Goal: Information Seeking & Learning: Learn about a topic

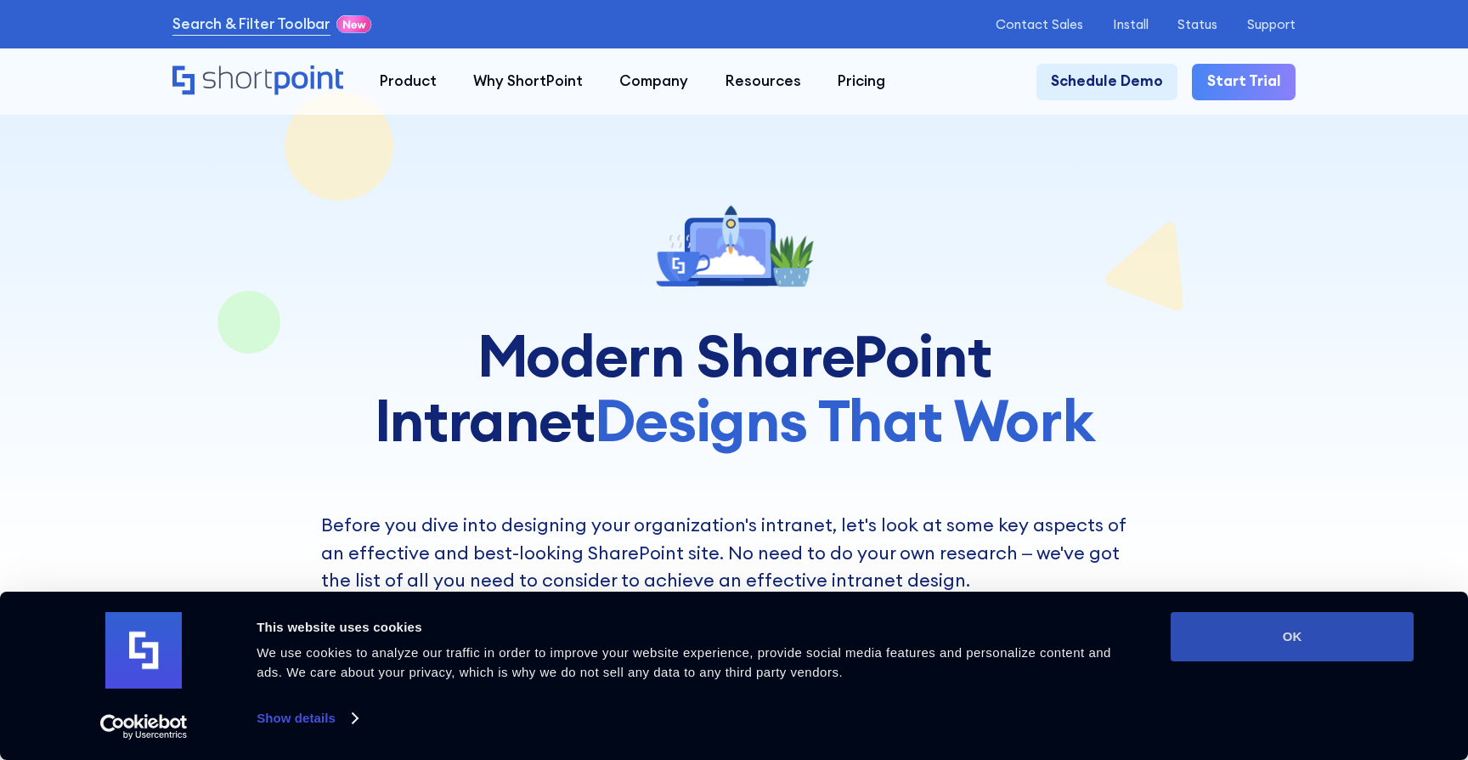
click at [1337, 659] on button "OK" at bounding box center [1292, 636] width 243 height 49
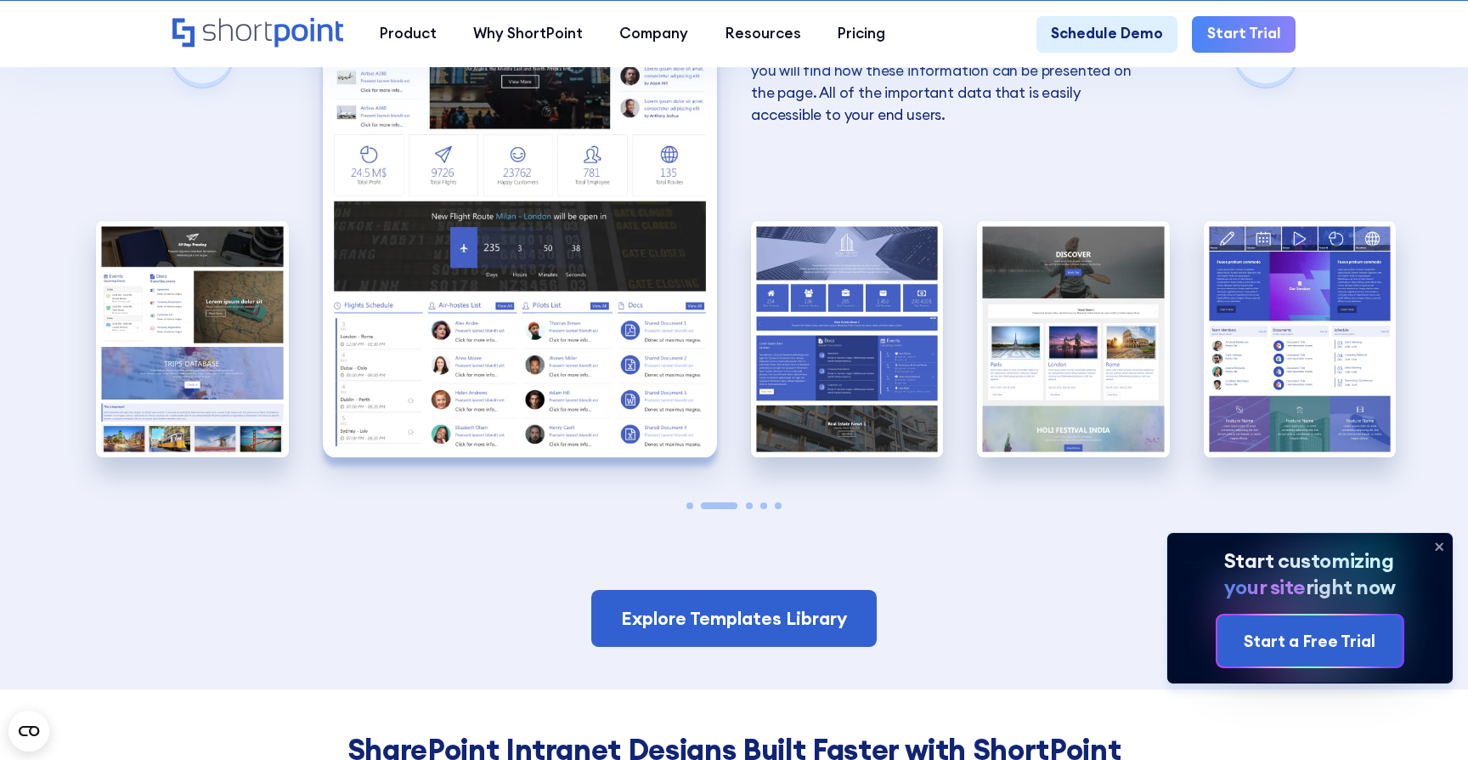
scroll to position [3293, 0]
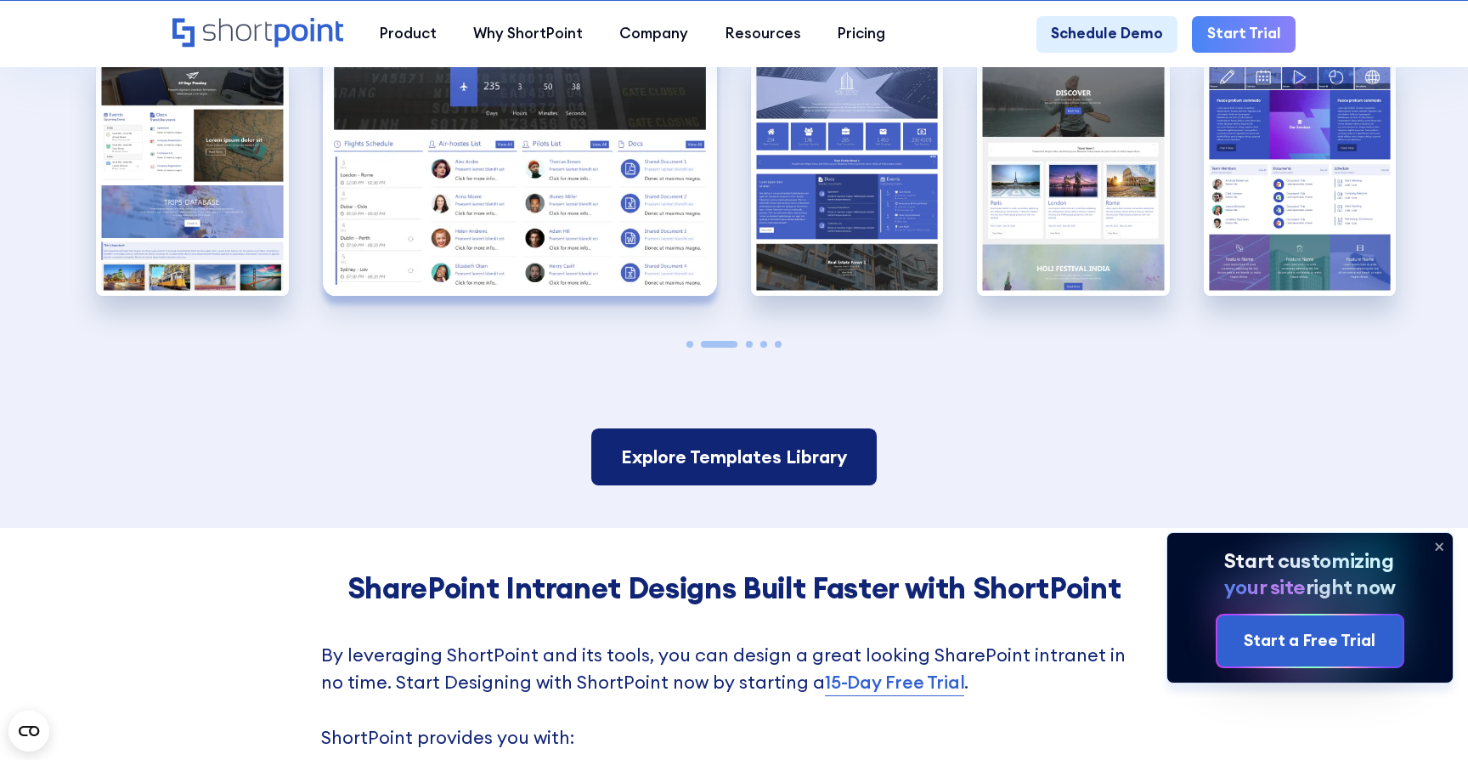
click at [806, 462] on link "Explore Templates Library" at bounding box center [733, 456] width 285 height 57
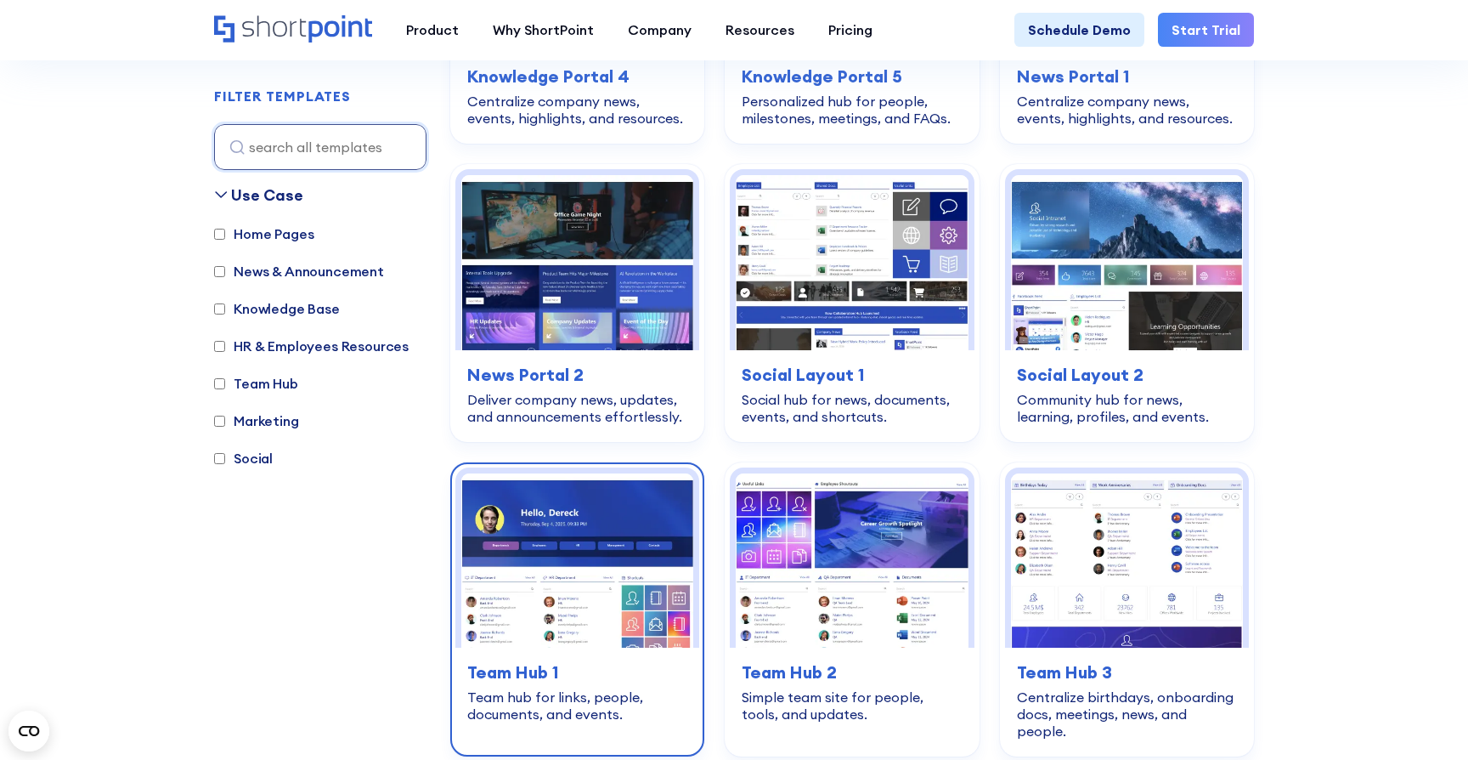
scroll to position [2255, 0]
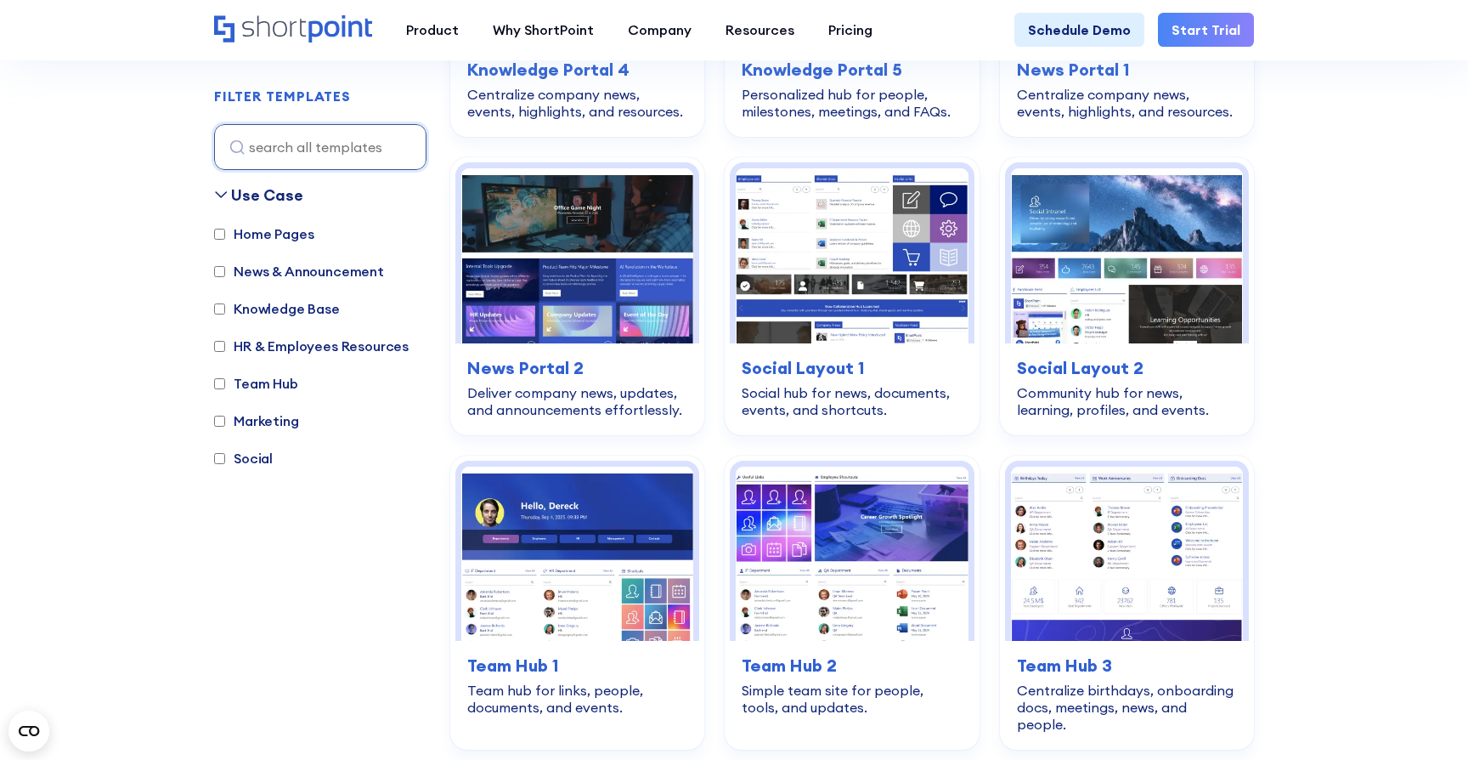
click at [275, 226] on label "Home Pages" at bounding box center [263, 234] width 99 height 20
click at [225, 229] on input "Home Pages" at bounding box center [219, 234] width 11 height 11
checkbox input "true"
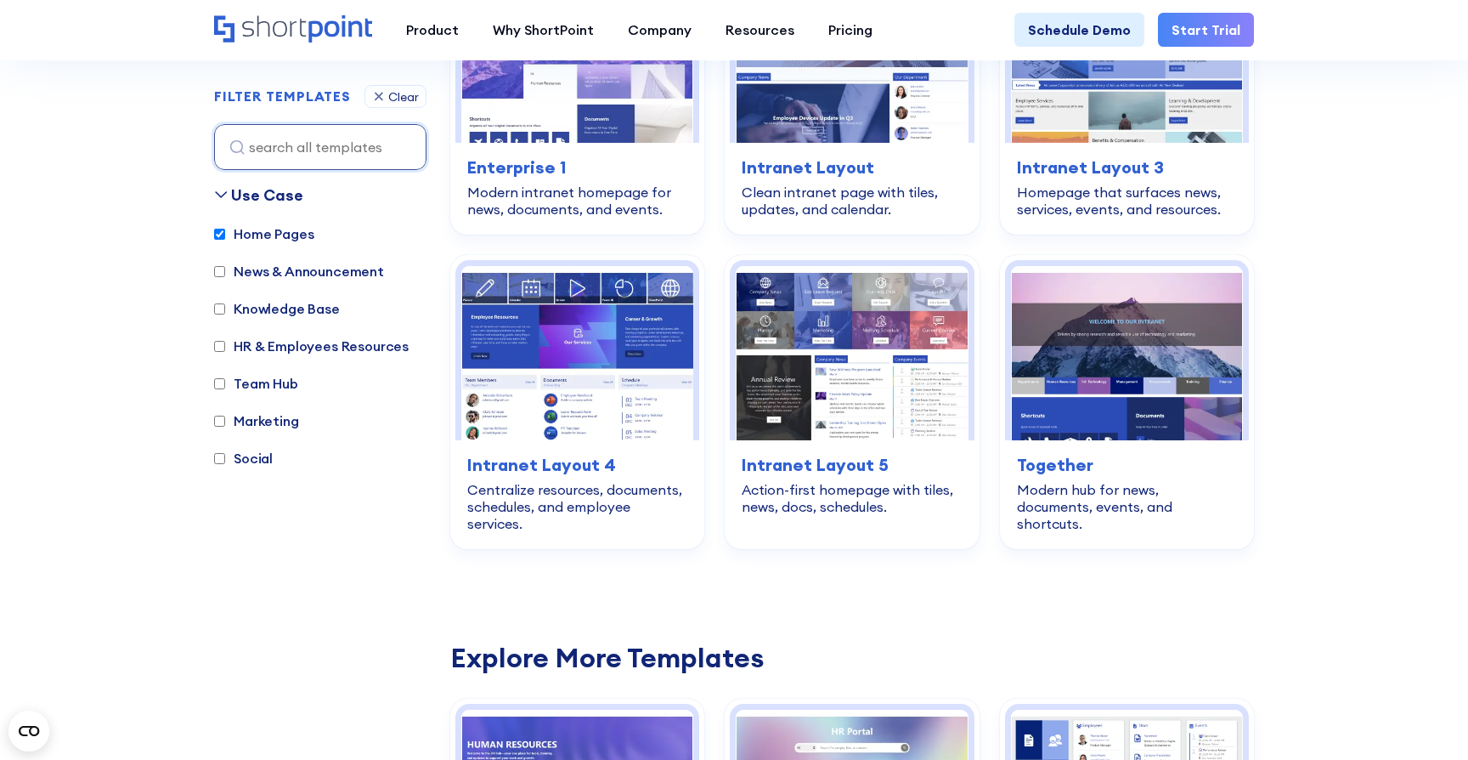
scroll to position [507, 0]
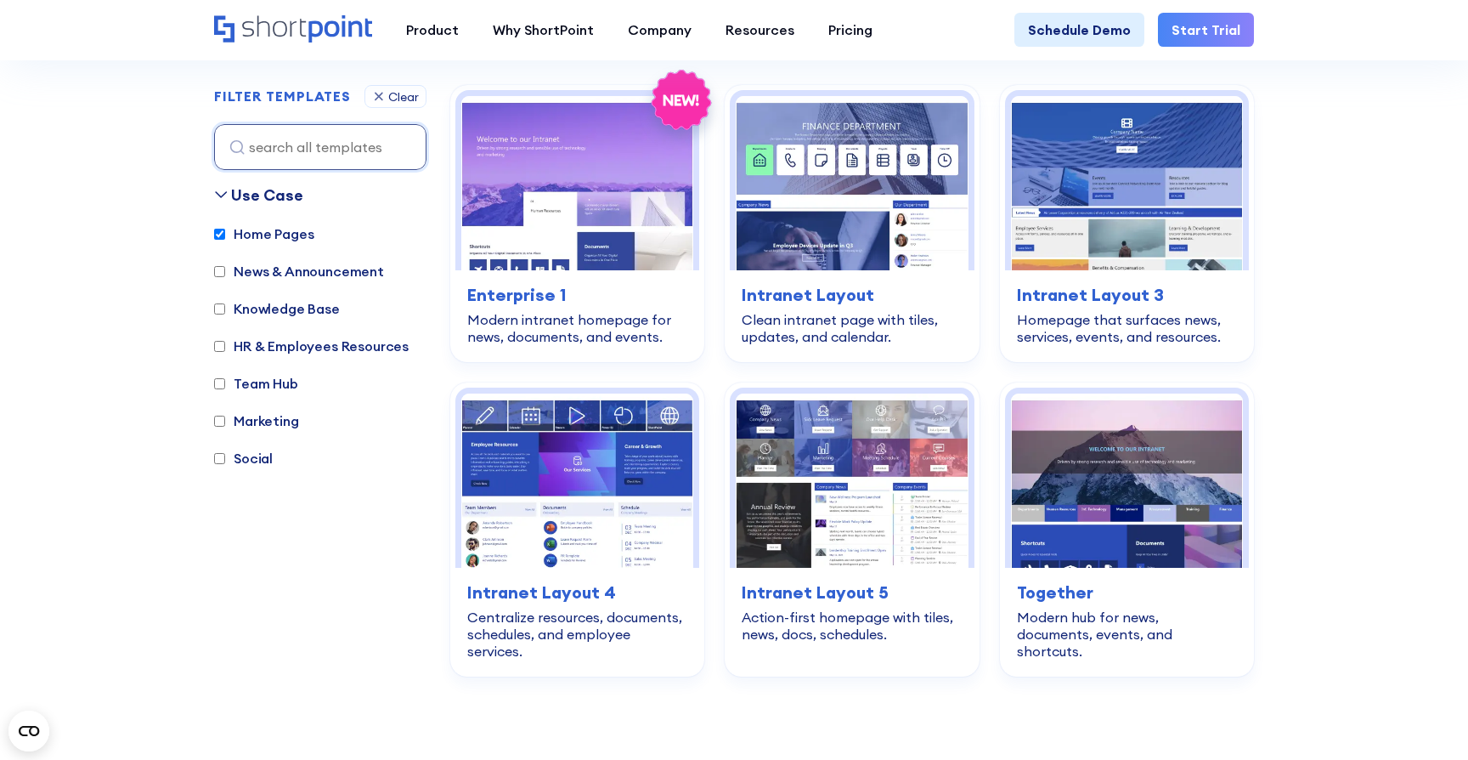
click at [259, 459] on label "Social" at bounding box center [243, 458] width 59 height 20
click at [225, 459] on input "Social" at bounding box center [219, 458] width 11 height 11
checkbox input "true"
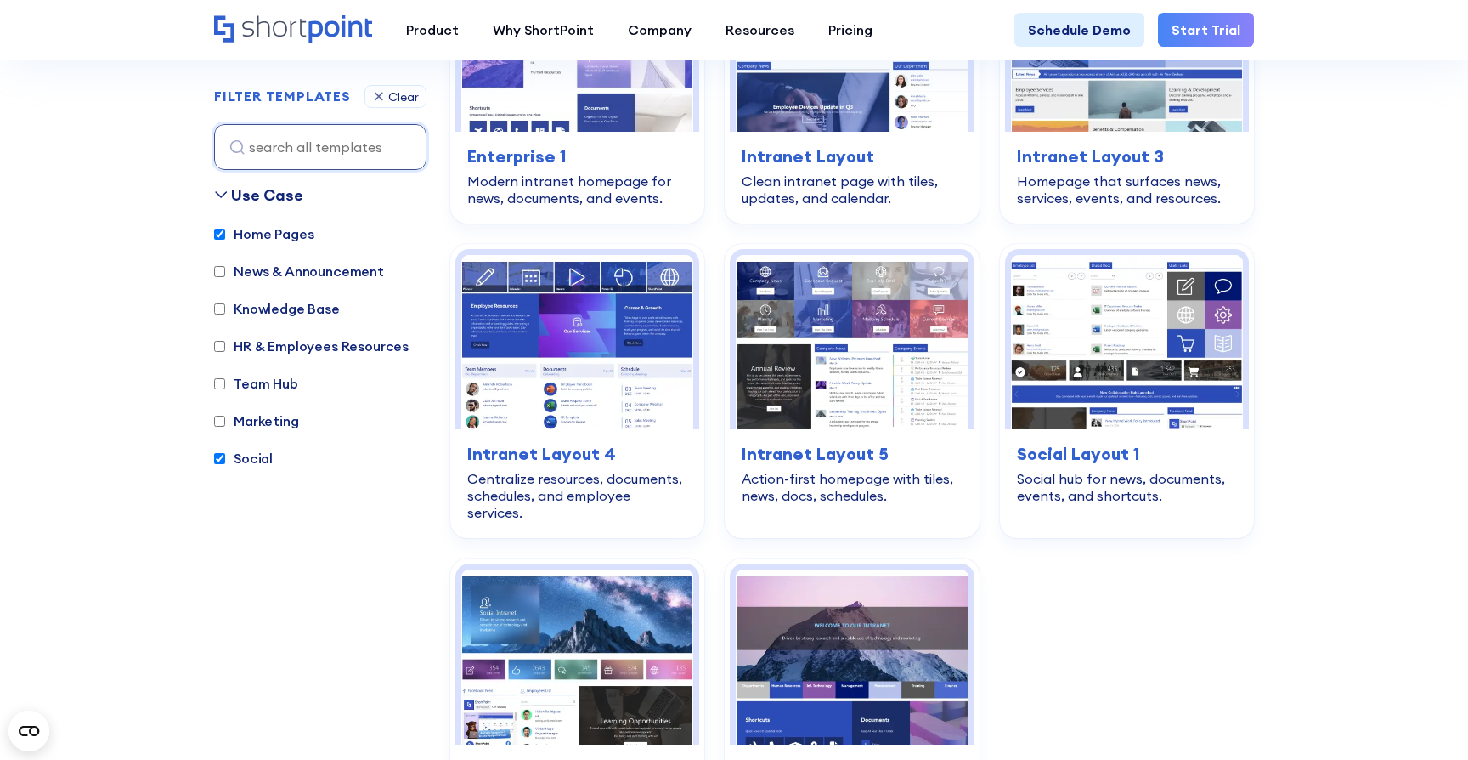
scroll to position [647, 0]
click at [251, 410] on div "Home Pages News & Announcement Knowledge Base HR & Employees Resources Team Hub…" at bounding box center [320, 355] width 212 height 262
click at [245, 436] on div "Home Pages News & Announcement Knowledge Base HR & Employees Resources Team Hub…" at bounding box center [320, 355] width 212 height 262
click at [240, 420] on label "Marketing" at bounding box center [256, 420] width 85 height 20
click at [225, 420] on input "Marketing" at bounding box center [219, 421] width 11 height 11
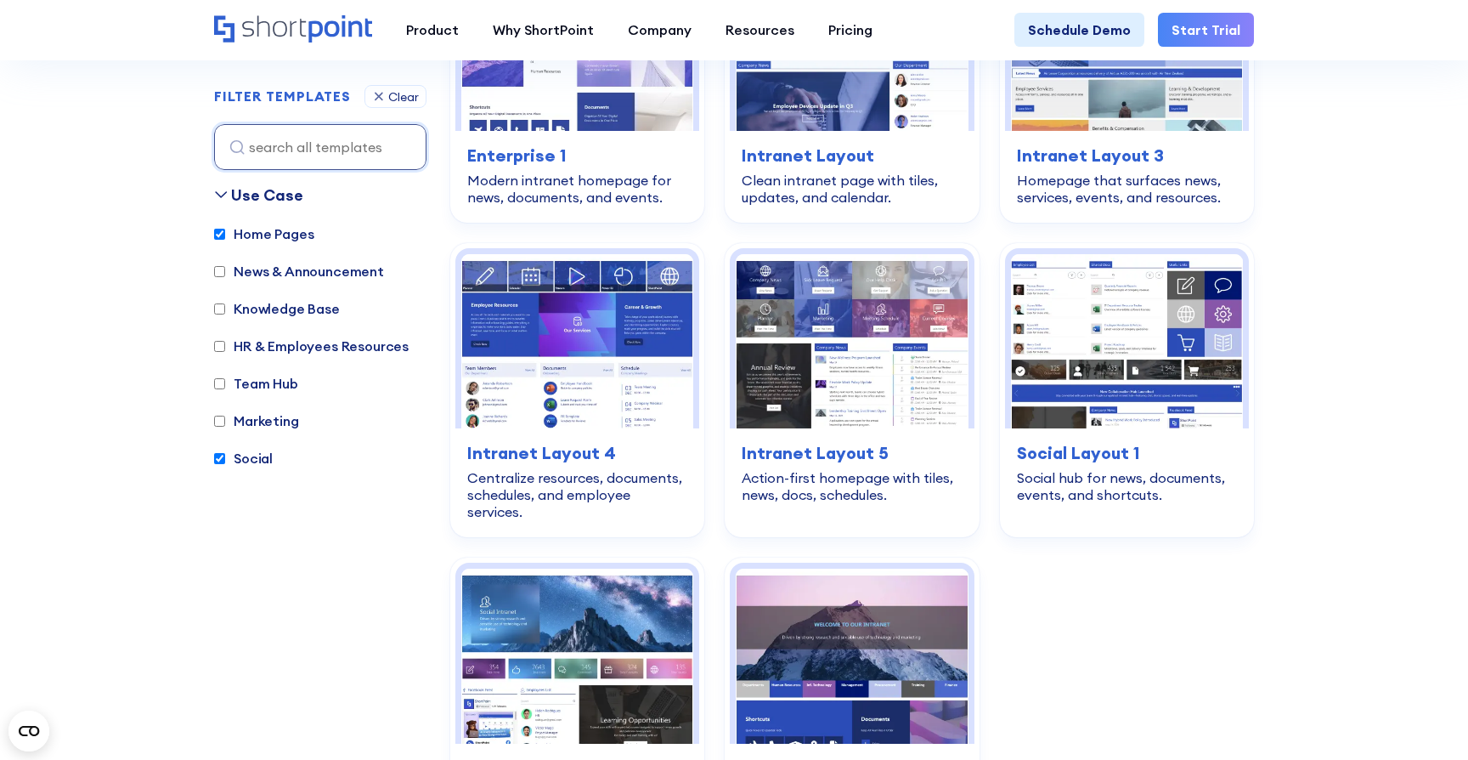
checkbox input "true"
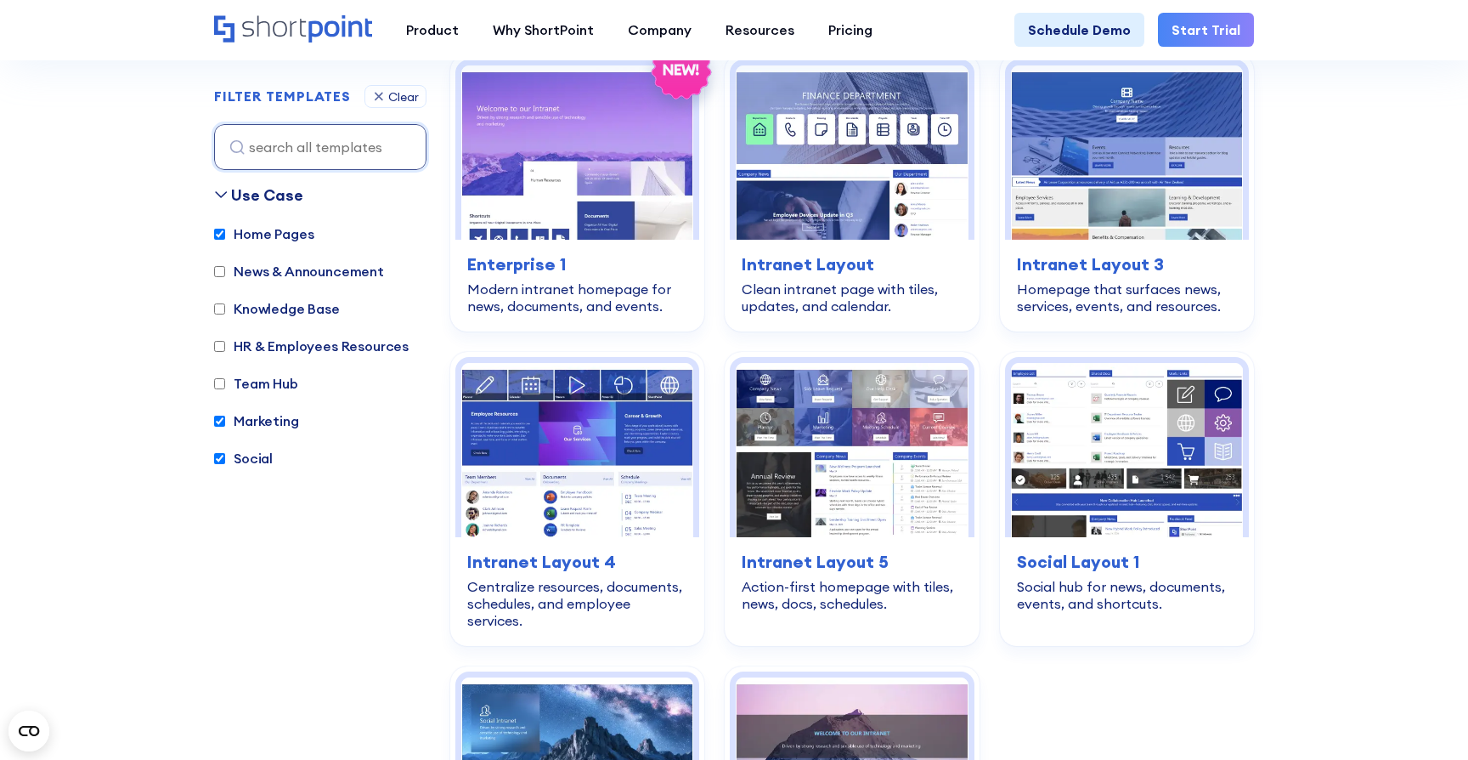
scroll to position [507, 0]
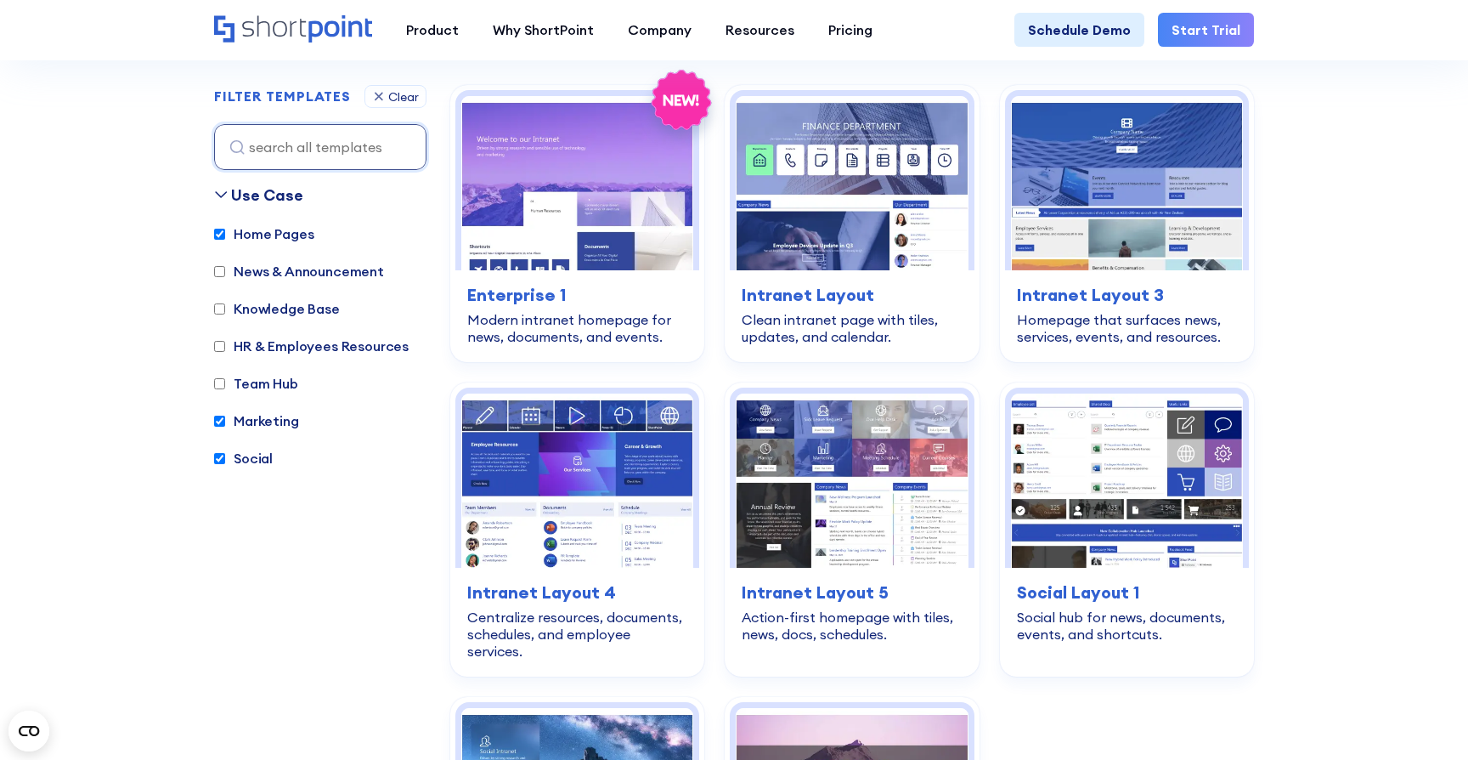
click at [224, 455] on input "Social" at bounding box center [219, 458] width 11 height 11
checkbox input "false"
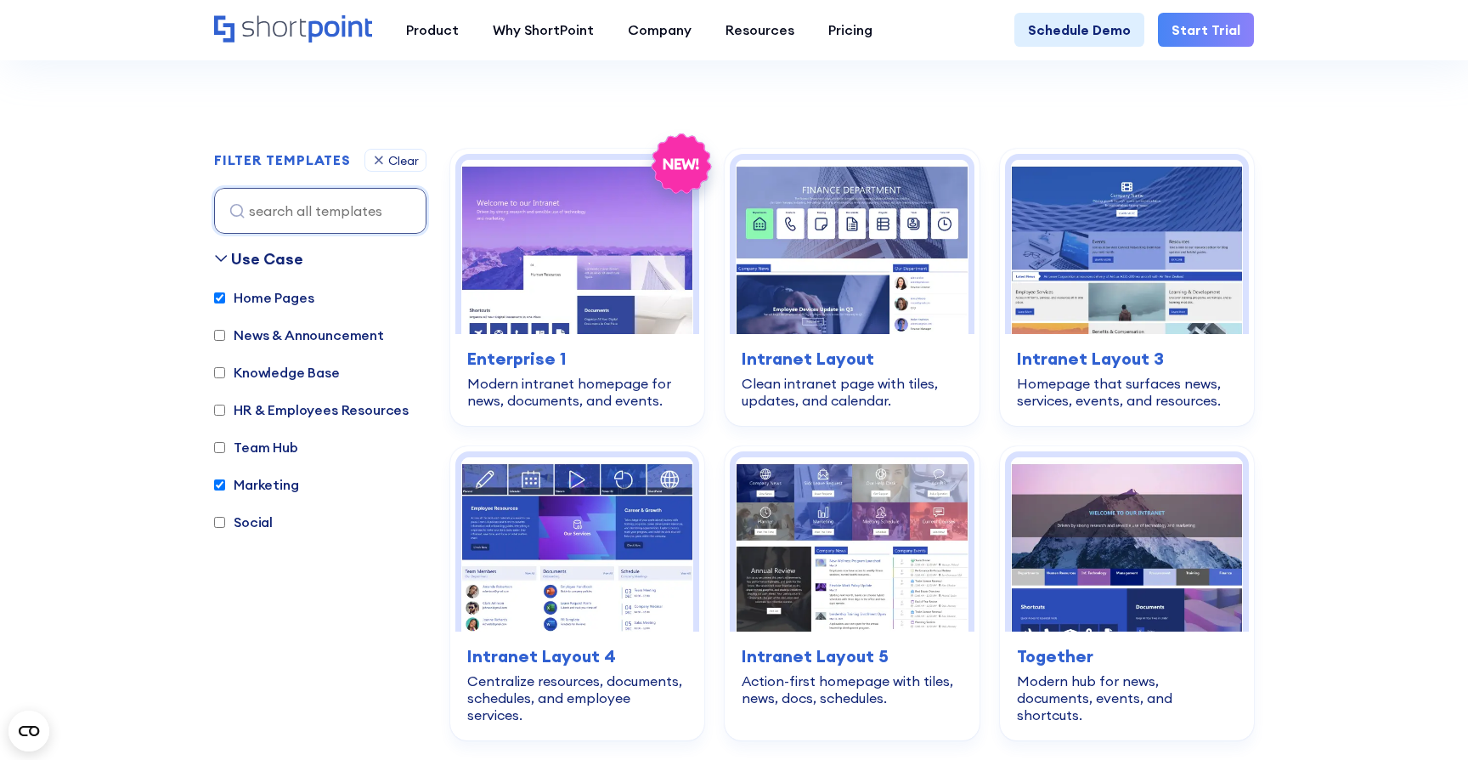
scroll to position [442, 0]
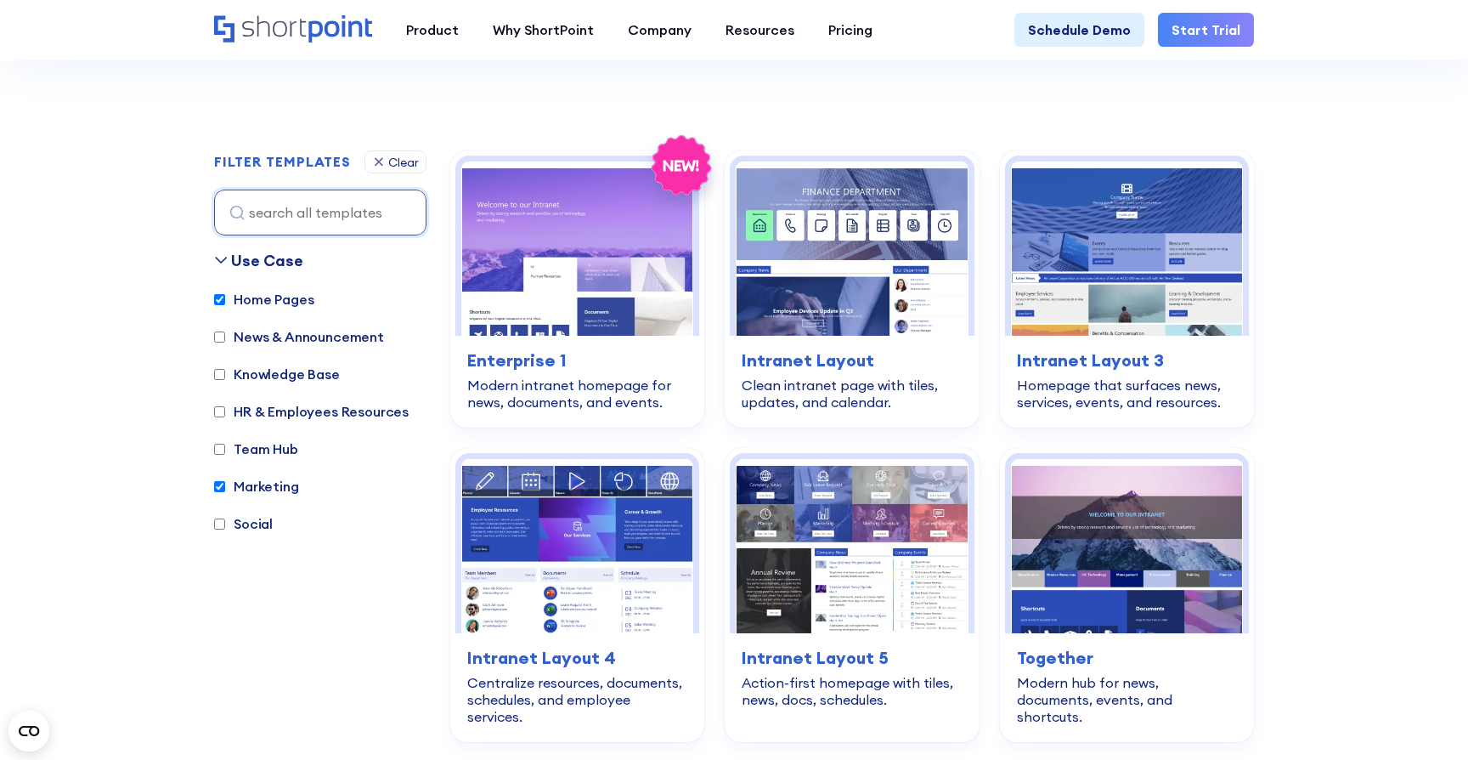
click at [253, 456] on label "Team Hub" at bounding box center [256, 449] width 84 height 20
click at [225, 455] on input "Team Hub" at bounding box center [219, 449] width 11 height 11
checkbox input "true"
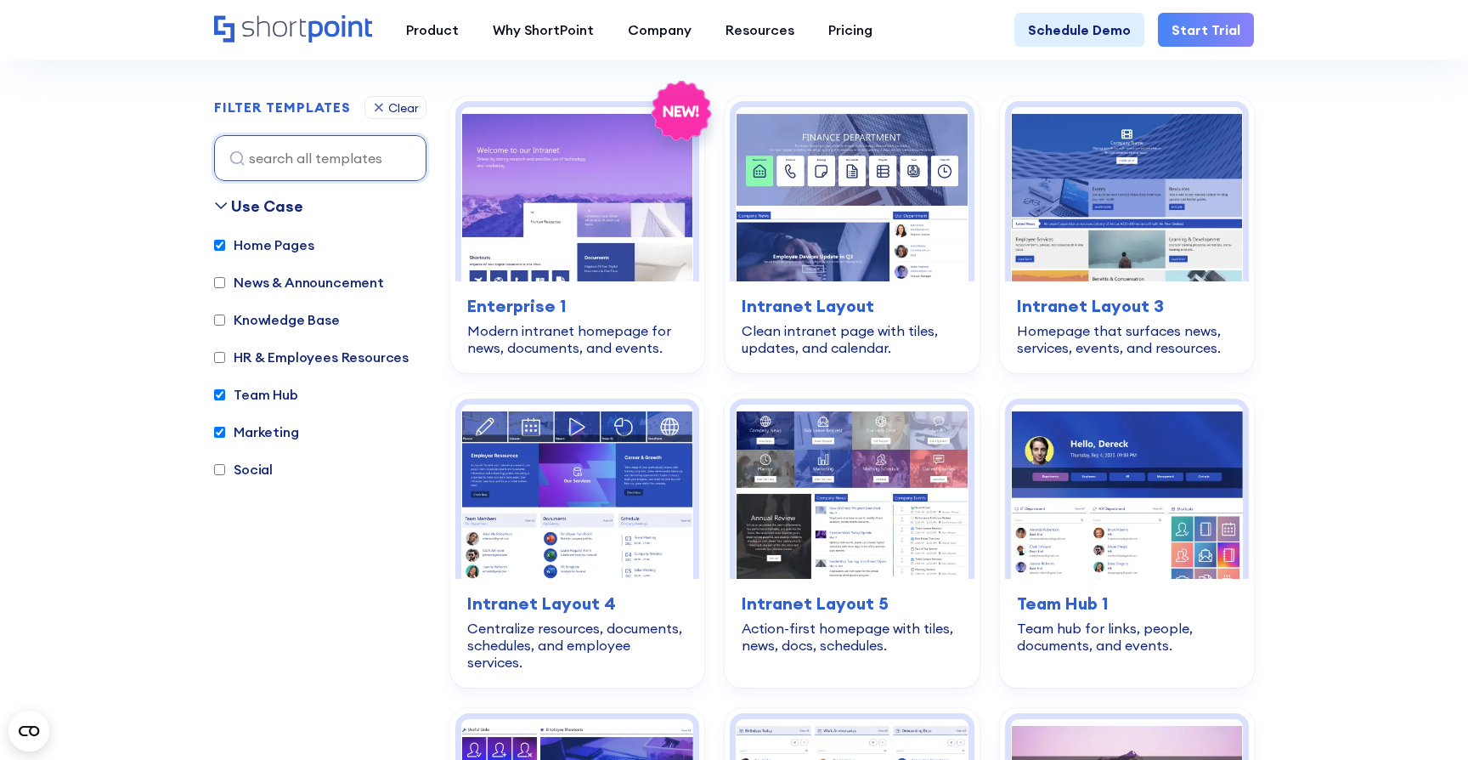
scroll to position [507, 0]
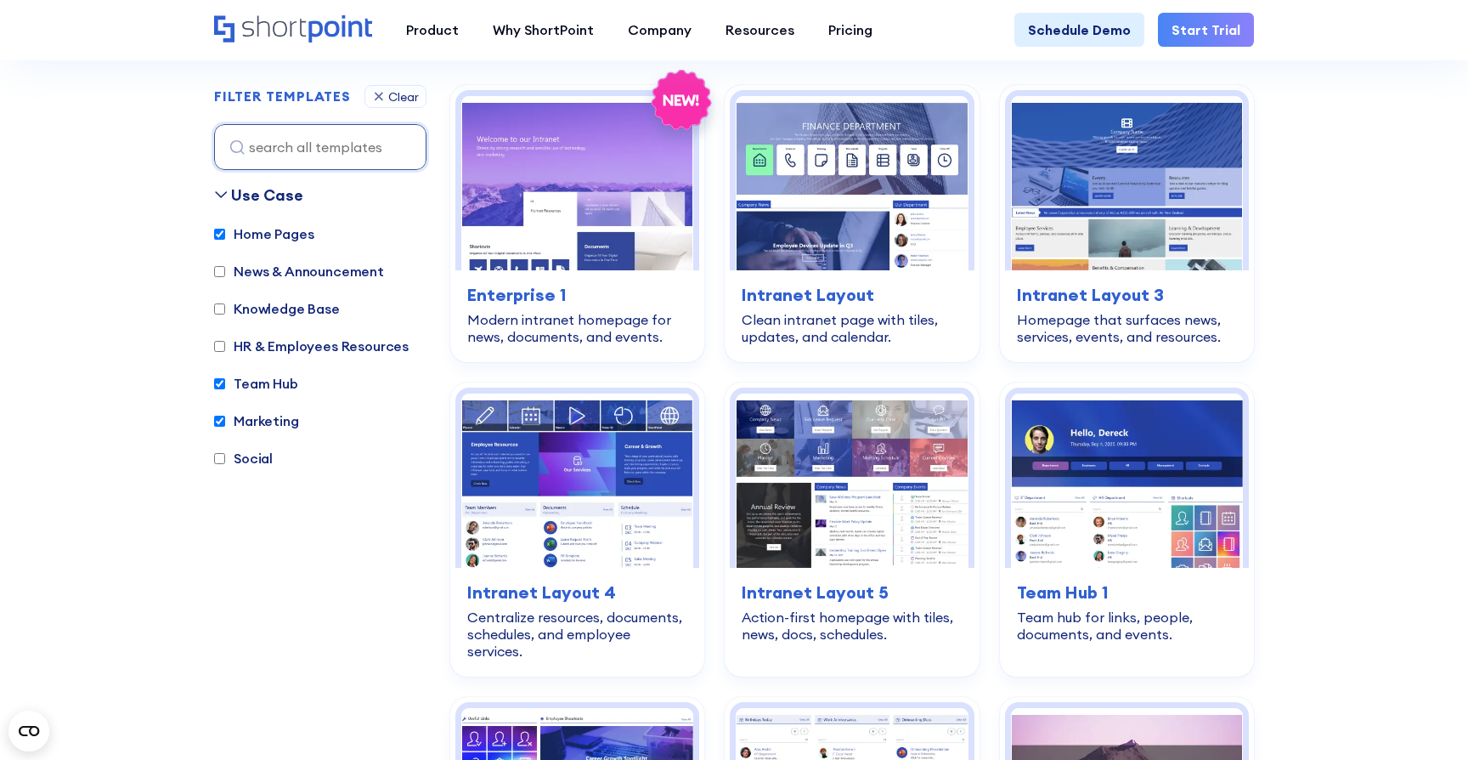
click at [288, 228] on label "Home Pages" at bounding box center [263, 234] width 99 height 20
click at [225, 229] on input "Home Pages" at bounding box center [219, 234] width 11 height 11
checkbox input "false"
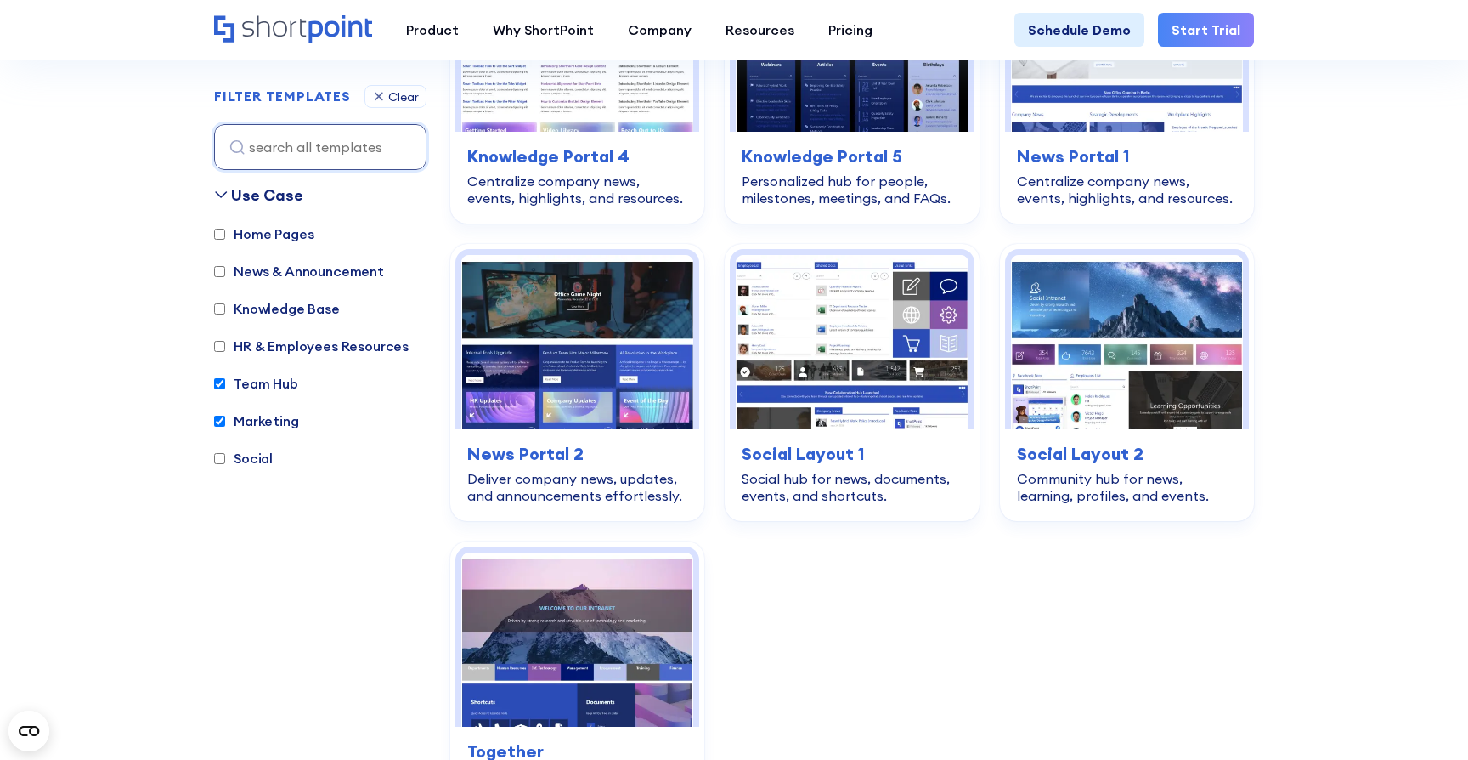
scroll to position [2626, 0]
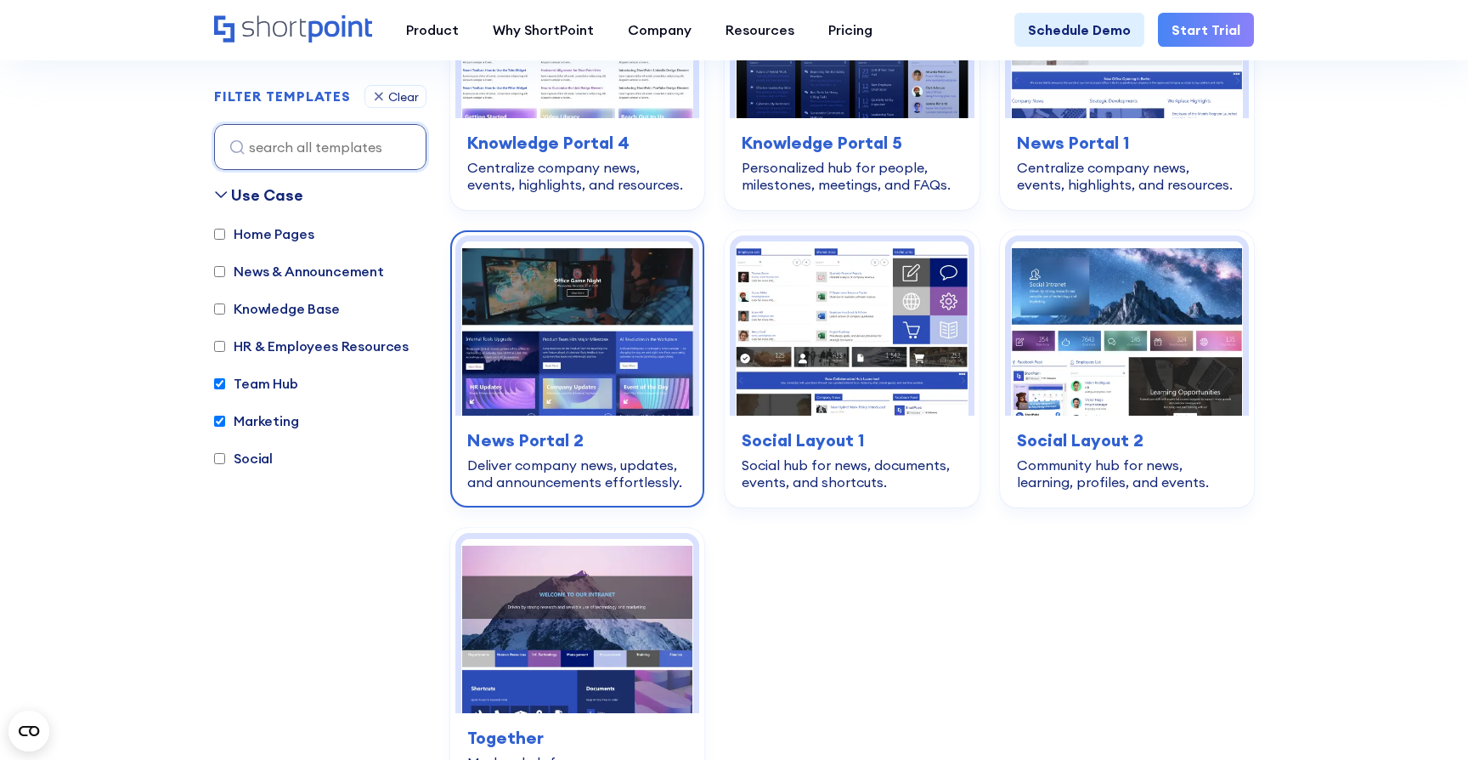
click at [545, 456] on div "Deliver company news, updates, and announcements effortlessly." at bounding box center [577, 473] width 220 height 34
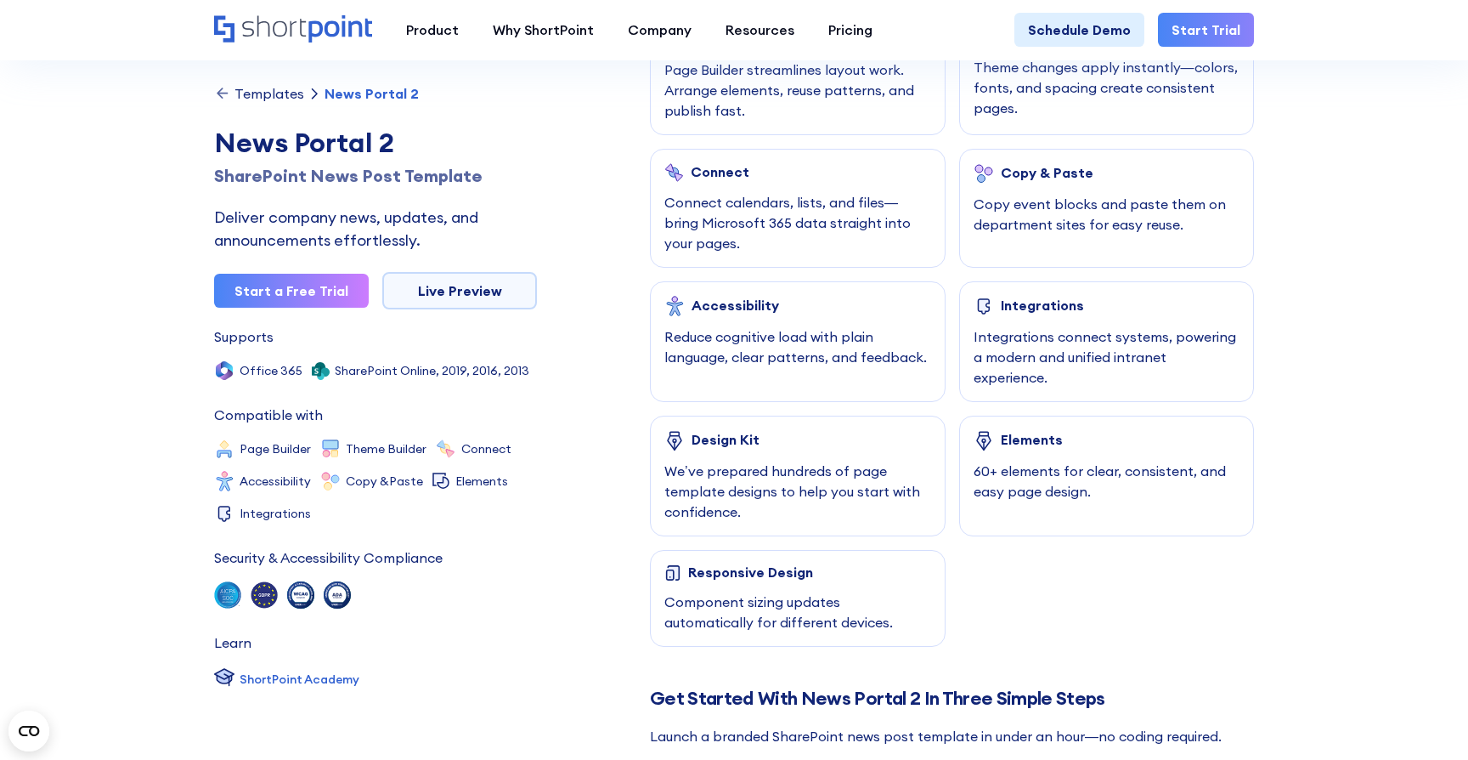
scroll to position [948, 0]
